Goal: Submit feedback/report problem

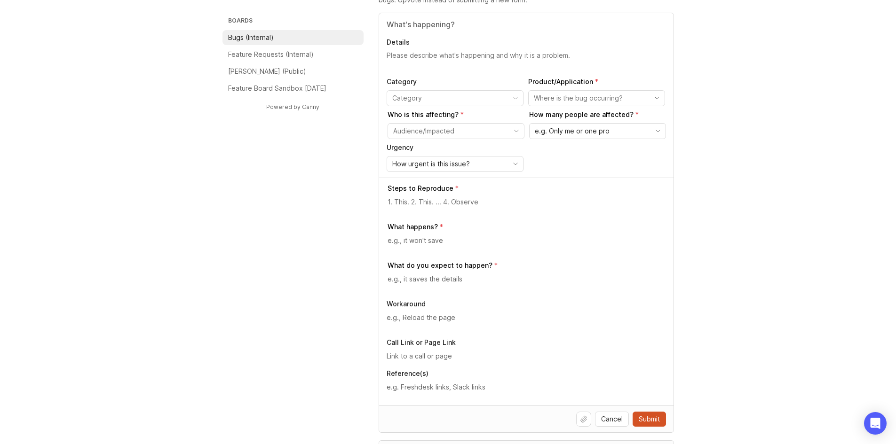
scroll to position [94, 0]
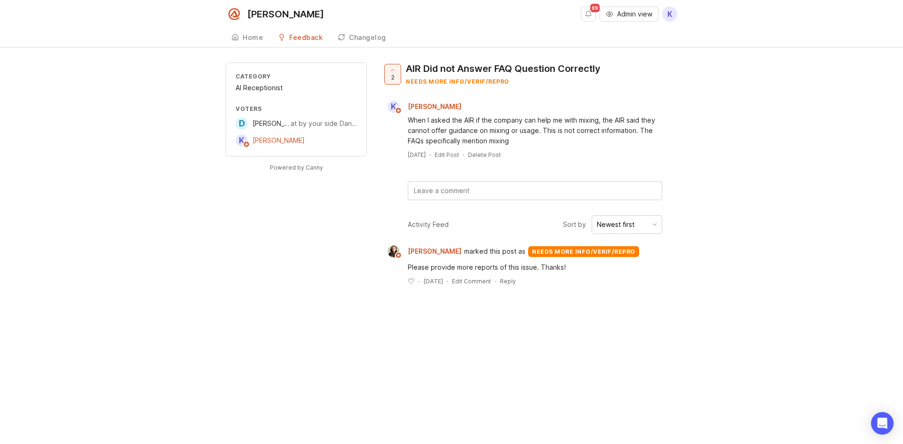
click at [437, 198] on textarea at bounding box center [534, 191] width 253 height 18
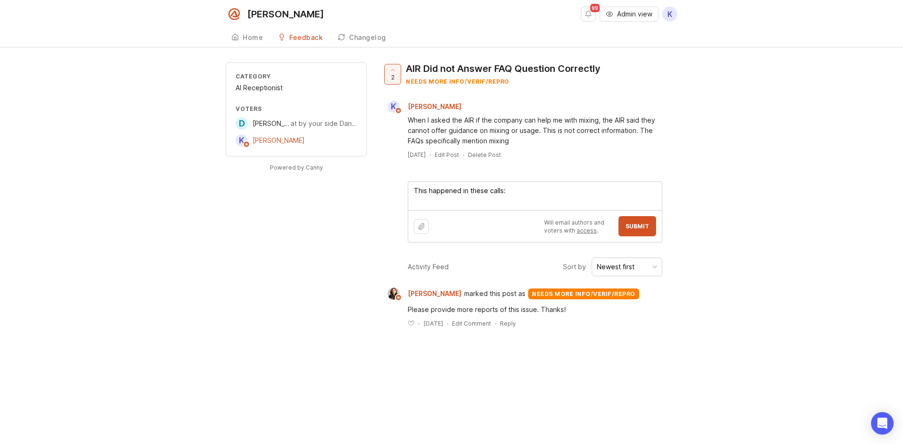
paste textarea "https://agent.smith.ai/agent/call/CA1b431bcf2effb3bb66e1ecc991497f7d/"
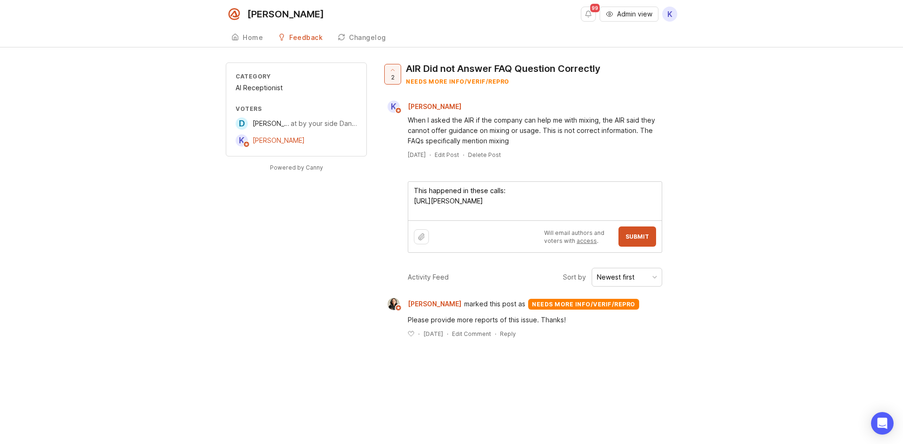
paste textarea "https://agent.smith.ai/agent/call/CAdfa040eeb1107f74483b5080f1c15a3f/"
drag, startPoint x: 502, startPoint y: 193, endPoint x: 410, endPoint y: 183, distance: 91.8
click at [410, 183] on textarea "This happened in these calls: https://agent.smith.ai/agent/call/CA1b431bcf2effb…" at bounding box center [534, 201] width 253 height 39
type textarea "FAQs were answered incorrectly in these calls: https://agent.smith.ai/agent/cal…"
click at [623, 243] on button "Submit" at bounding box center [637, 237] width 38 height 20
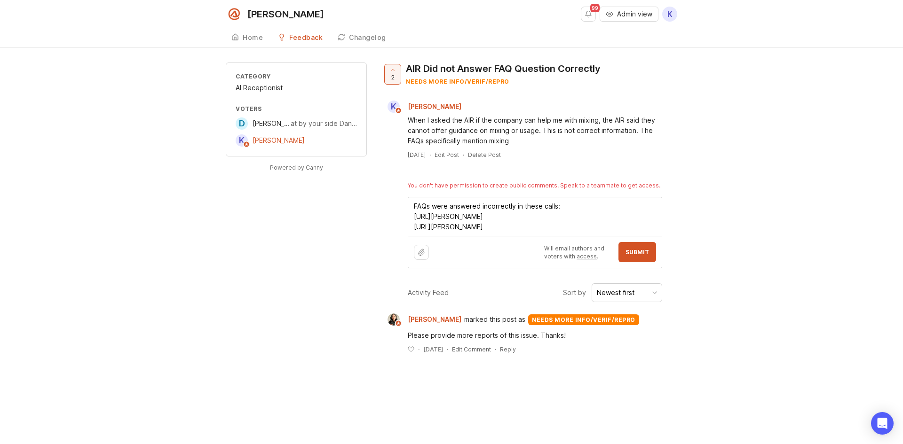
drag, startPoint x: 646, startPoint y: 226, endPoint x: 393, endPoint y: 204, distance: 253.5
click at [393, 204] on div "2 AIR Did not Answer FAQ Question Correctly needs more info/verif/repro K Kathe…" at bounding box center [529, 166] width 295 height 206
click at [391, 70] on icon at bounding box center [392, 70] width 7 height 7
click at [391, 73] on span "1" at bounding box center [392, 77] width 3 height 8
click at [376, 178] on div "Category AI Receptionist Voters D Deborah Perez at by your side Dance Studio K …" at bounding box center [451, 216] width 451 height 306
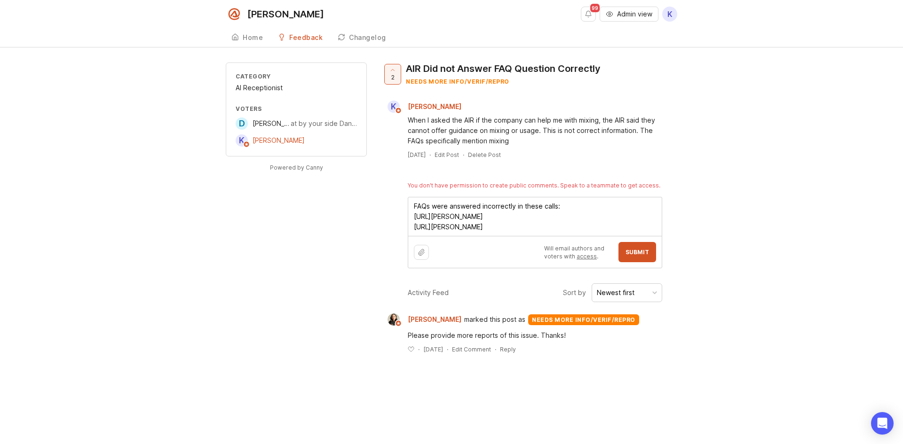
click at [302, 227] on div "Category AI Receptionist Voters D Deborah Perez at by your side Dance Studio K …" at bounding box center [451, 216] width 451 height 306
click at [589, 76] on div "AIR Did not Answer FAQ Question Correctly needs more info/verif/repro" at bounding box center [503, 74] width 195 height 23
click at [680, 203] on div "Category AI Receptionist Voters D Deborah Perez at by your side Dance Studio K …" at bounding box center [451, 216] width 903 height 306
click at [516, 347] on div "Reply" at bounding box center [508, 350] width 16 height 8
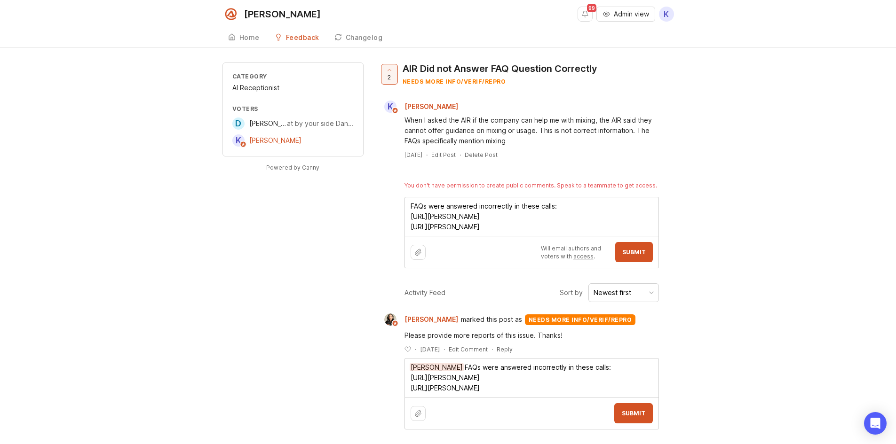
type textarea "Ysabelle Eugenio FAQs were answered incorrectly in these calls: https://agent.s…"
click at [625, 412] on span "Submit" at bounding box center [634, 413] width 24 height 7
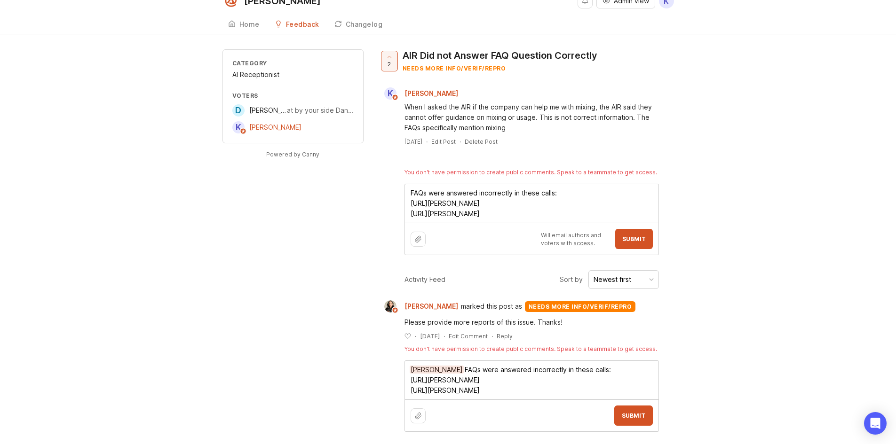
scroll to position [21, 0]
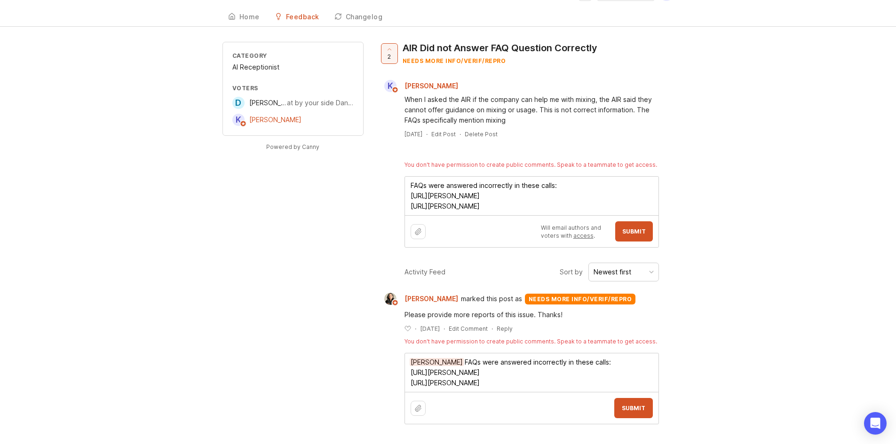
drag, startPoint x: 640, startPoint y: 209, endPoint x: 401, endPoint y: 201, distance: 239.5
click at [401, 201] on div "2 AIR Did not Answer FAQ Question Correctly needs more info/verif/repro K Kathe…" at bounding box center [526, 145] width 295 height 206
